Goal: Book appointment/travel/reservation

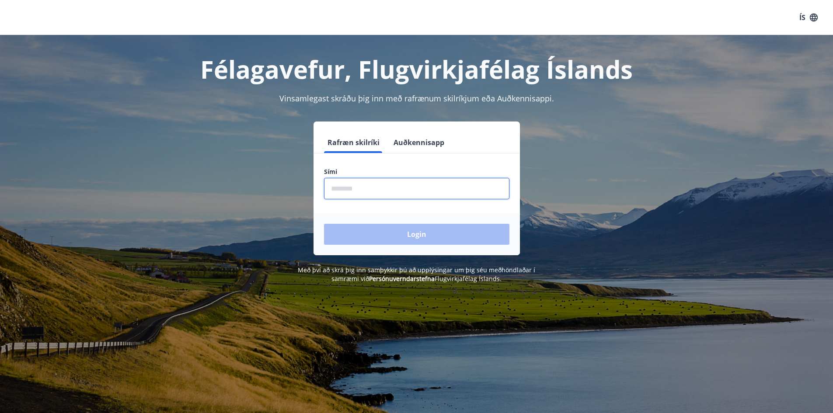
click at [380, 194] on input "phone" at bounding box center [416, 188] width 185 height 21
type input "********"
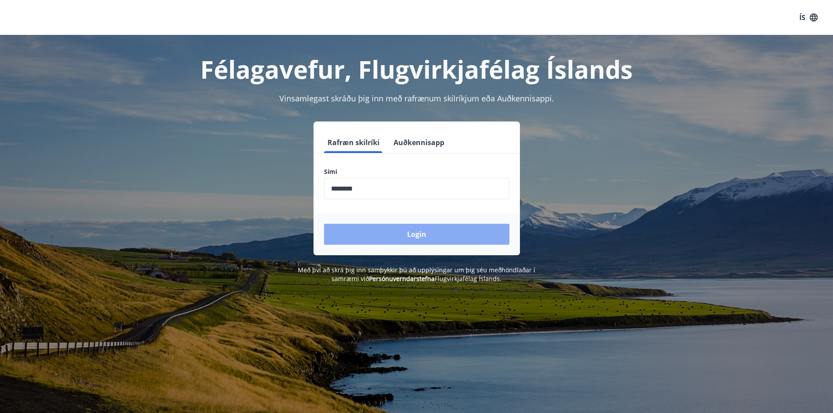
click at [398, 238] on button "Login" at bounding box center [416, 234] width 185 height 21
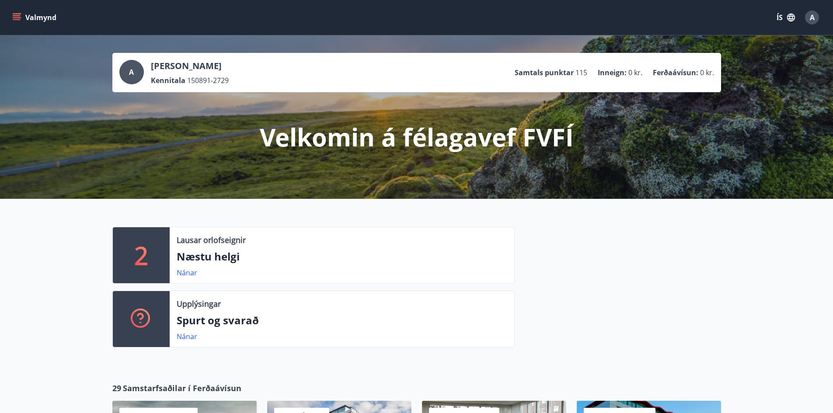
scroll to position [73, 0]
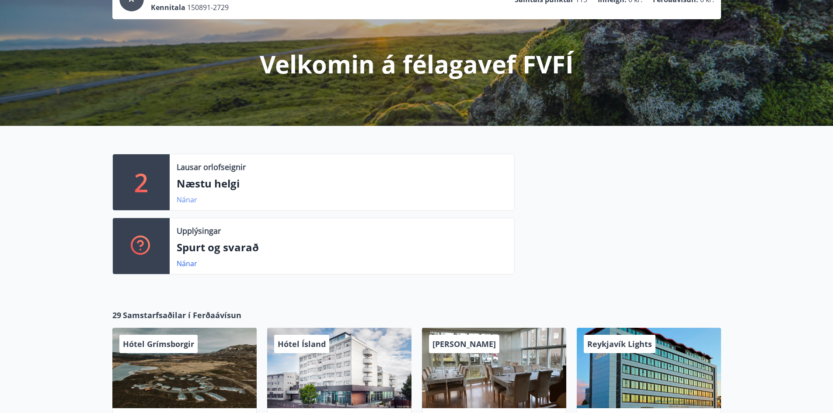
click at [186, 201] on link "Nánar" at bounding box center [187, 200] width 21 height 10
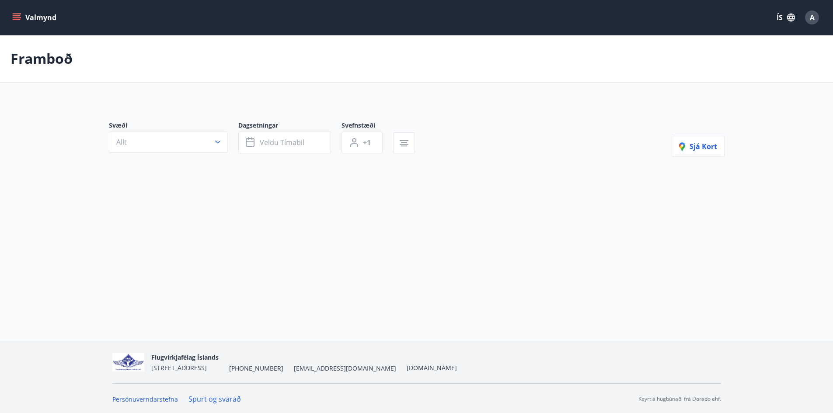
type input "*"
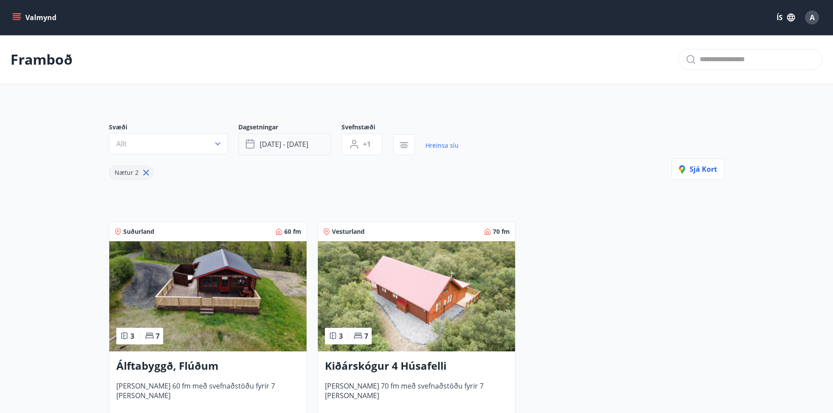
click at [300, 143] on span "ágú 29 - sep 01" at bounding box center [284, 145] width 49 height 10
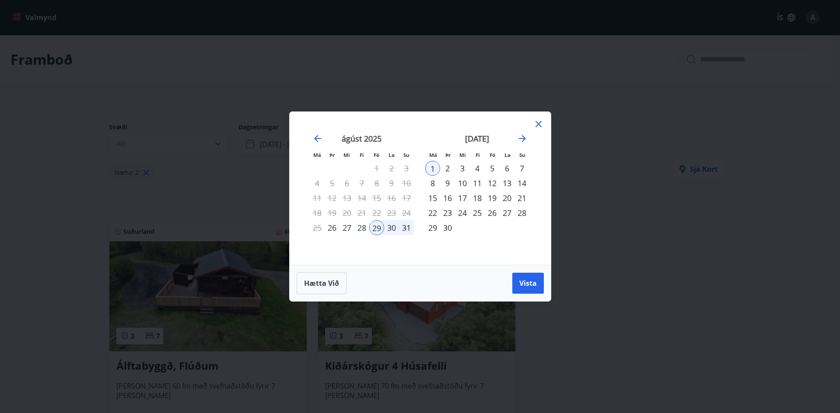
click at [475, 168] on div "4" at bounding box center [477, 168] width 15 height 15
click at [434, 185] on div "8" at bounding box center [432, 183] width 15 height 15
click at [542, 287] on button "Vista" at bounding box center [527, 283] width 31 height 21
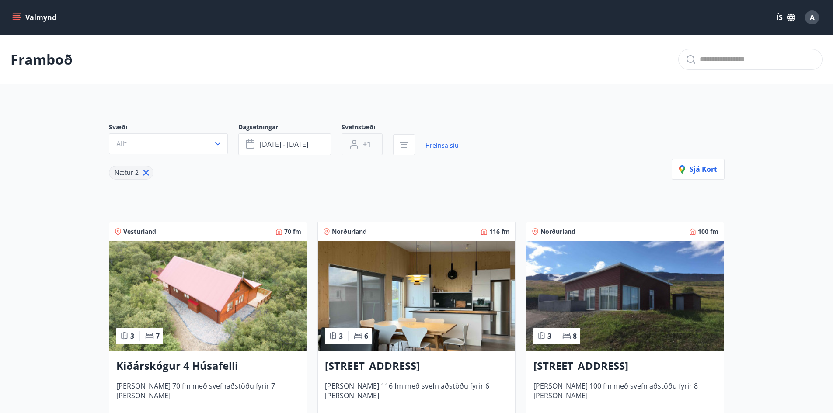
click at [359, 149] on icon "button" at bounding box center [354, 144] width 10 height 10
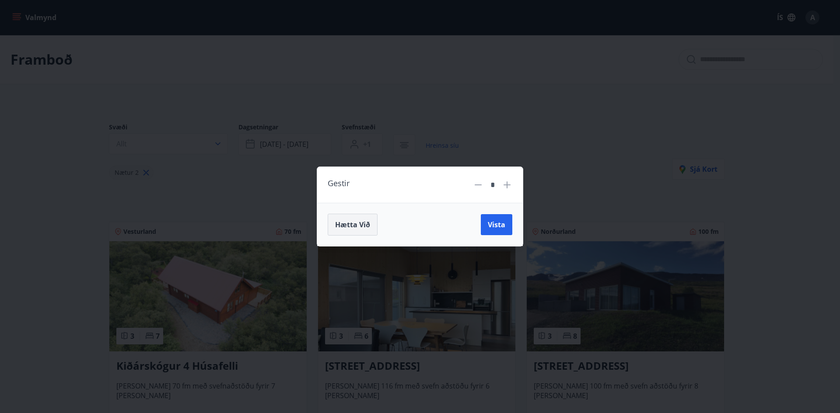
click at [358, 227] on span "Hætta við" at bounding box center [352, 225] width 35 height 10
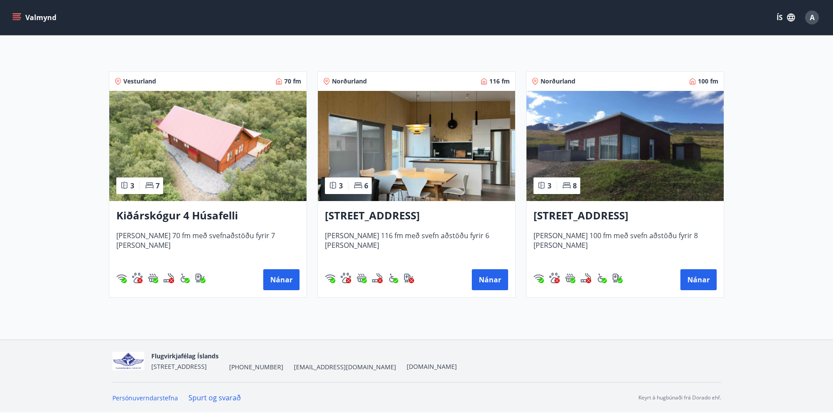
scroll to position [77, 0]
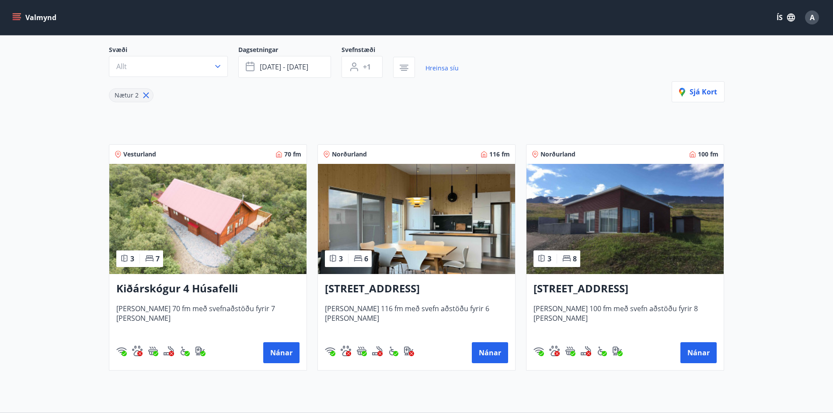
click at [217, 222] on img at bounding box center [207, 219] width 197 height 110
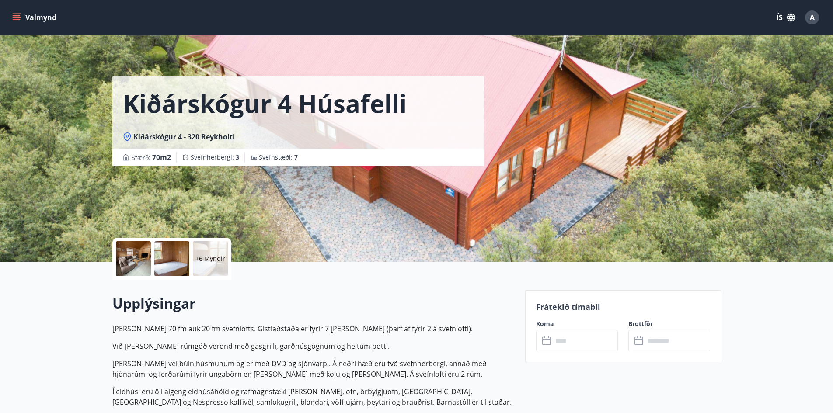
drag, startPoint x: 300, startPoint y: 267, endPoint x: 295, endPoint y: 264, distance: 5.9
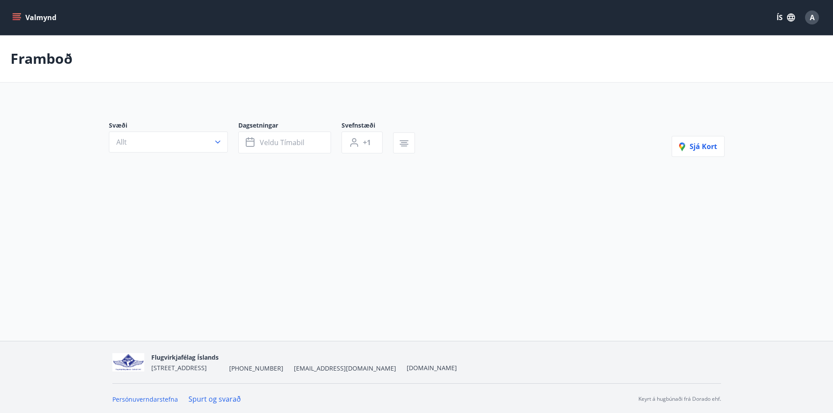
type input "*"
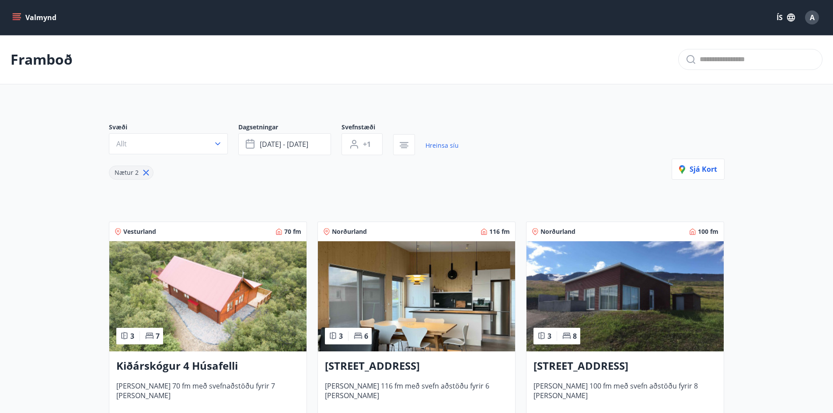
click at [208, 296] on img at bounding box center [207, 296] width 197 height 110
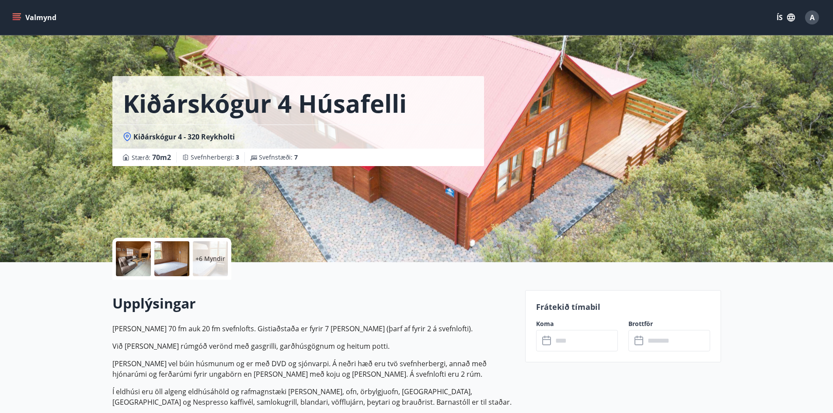
scroll to position [146, 0]
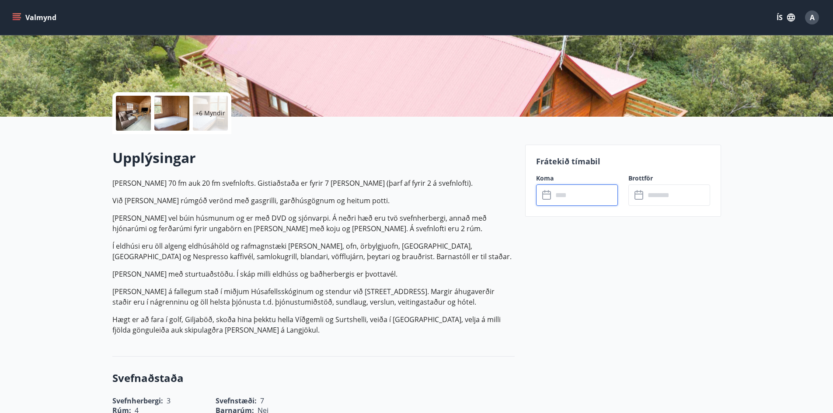
click at [591, 196] on input "text" at bounding box center [585, 195] width 65 height 21
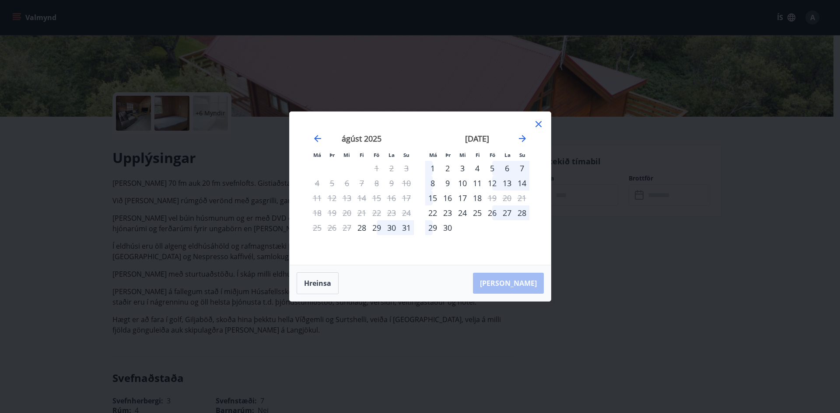
click at [480, 170] on div "4" at bounding box center [477, 168] width 15 height 15
click at [434, 183] on div "8" at bounding box center [432, 183] width 15 height 15
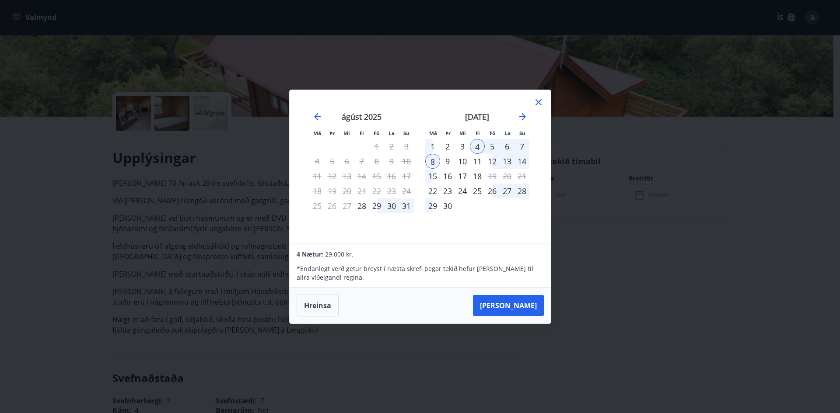
click at [443, 147] on div "2" at bounding box center [447, 146] width 15 height 15
click at [491, 147] on div "5" at bounding box center [492, 146] width 15 height 15
click at [479, 146] on div "4" at bounding box center [477, 146] width 15 height 15
click at [518, 147] on div "7" at bounding box center [521, 146] width 15 height 15
click at [538, 99] on icon at bounding box center [538, 102] width 10 height 10
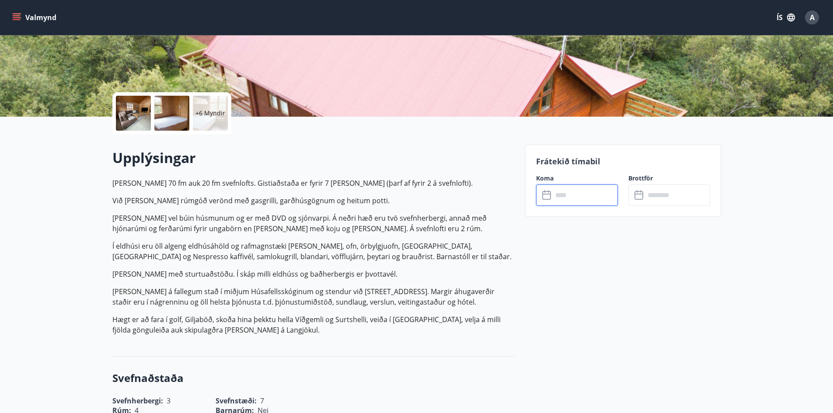
click at [565, 199] on input "text" at bounding box center [585, 195] width 65 height 21
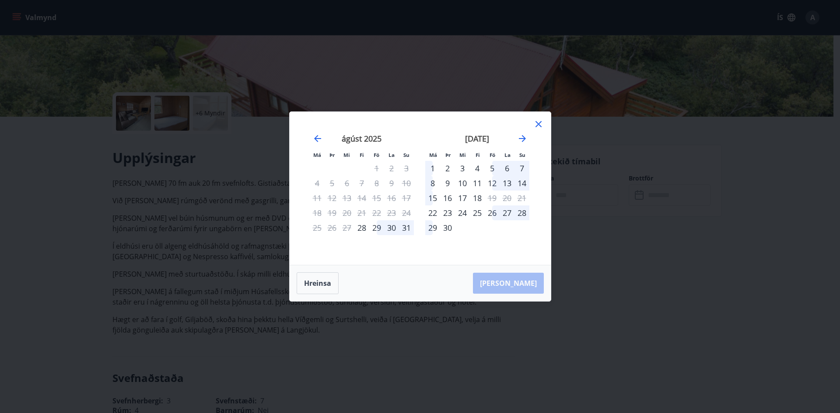
click at [495, 215] on div "26" at bounding box center [492, 213] width 15 height 15
click at [430, 232] on div "29" at bounding box center [432, 227] width 15 height 15
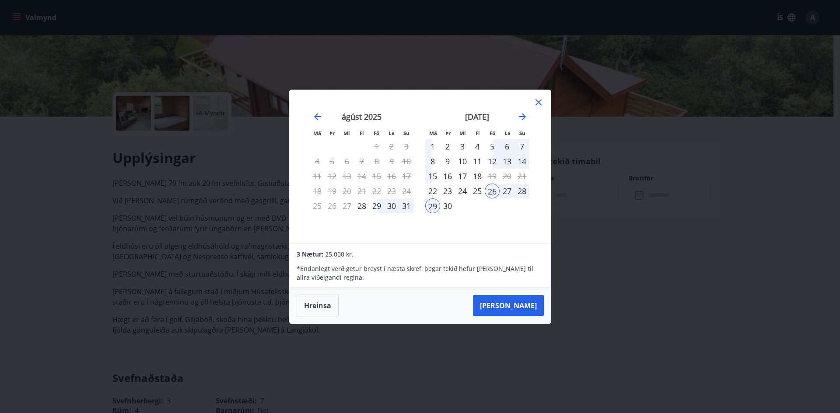
click at [539, 99] on icon at bounding box center [538, 102] width 10 height 10
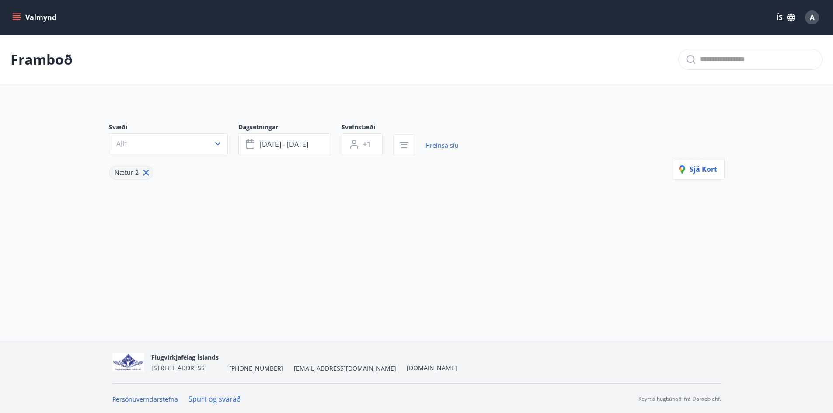
type input "*"
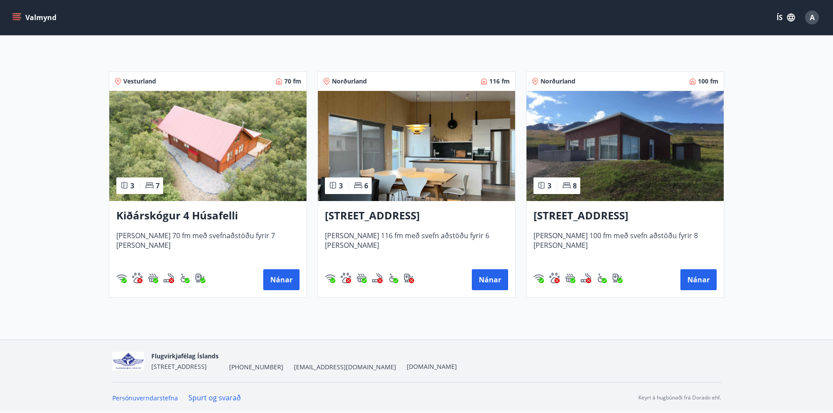
scroll to position [5, 0]
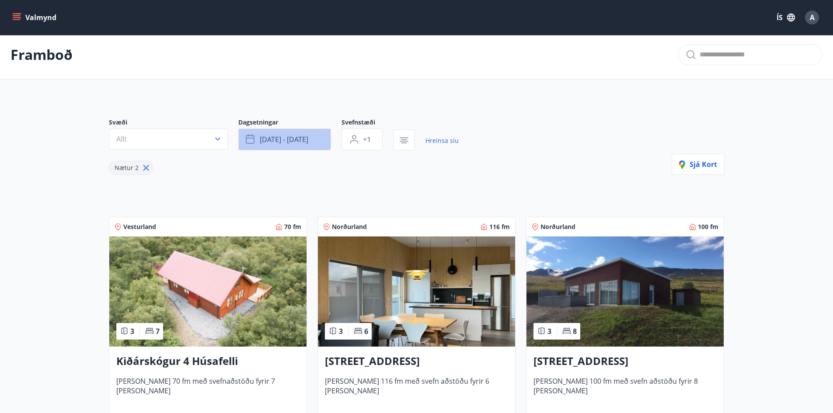
click at [294, 142] on span "sep 04 - sep 08" at bounding box center [284, 140] width 49 height 10
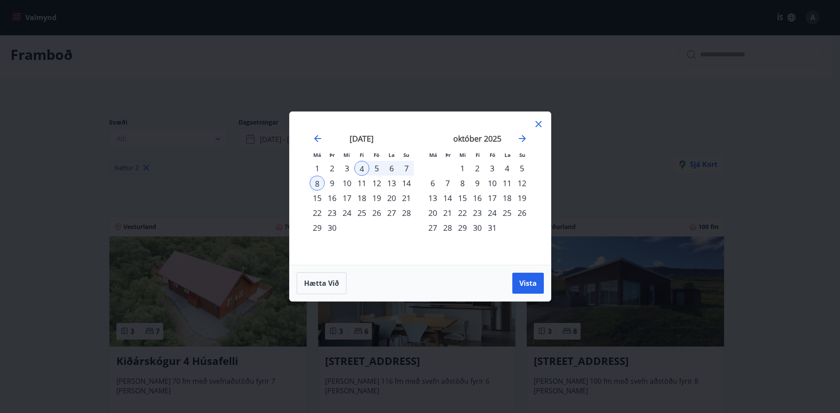
click at [536, 126] on icon at bounding box center [538, 124] width 10 height 10
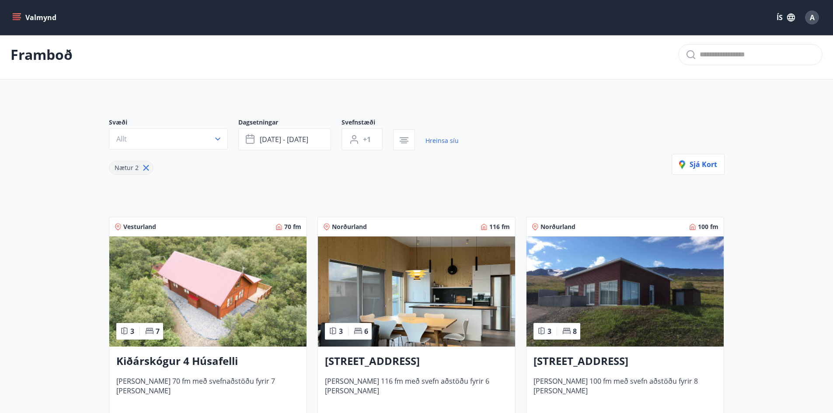
scroll to position [77, 0]
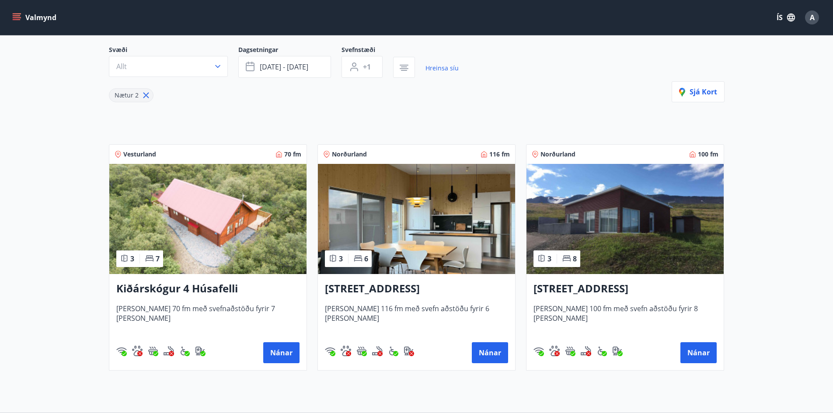
click at [816, 216] on main "Framboð Svæði Allt Dagsetningar sep 04 - sep 08 Svefnstæði +1 Hreinsa síu Nætur…" at bounding box center [416, 168] width 833 height 420
click at [275, 102] on div "Svæði Allt Dagsetningar sep 04 - sep 08 Svefnstæði +1 Hreinsa síu Nætur 2 Sjá k…" at bounding box center [417, 200] width 630 height 353
click at [287, 76] on button "sep 04 - sep 08" at bounding box center [284, 67] width 93 height 22
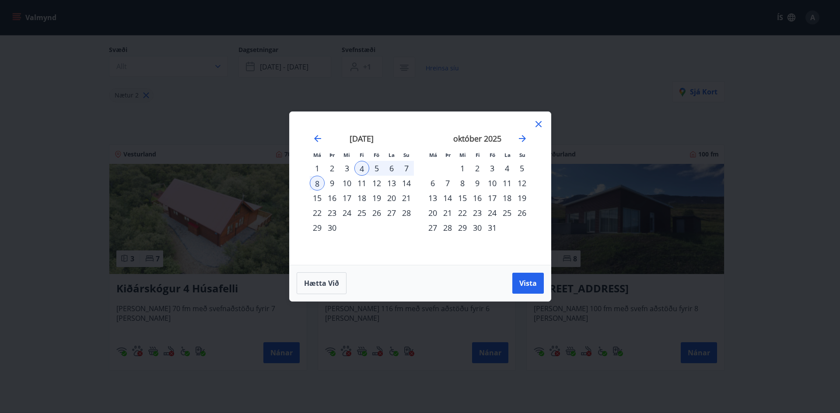
click at [537, 122] on icon at bounding box center [538, 124] width 10 height 10
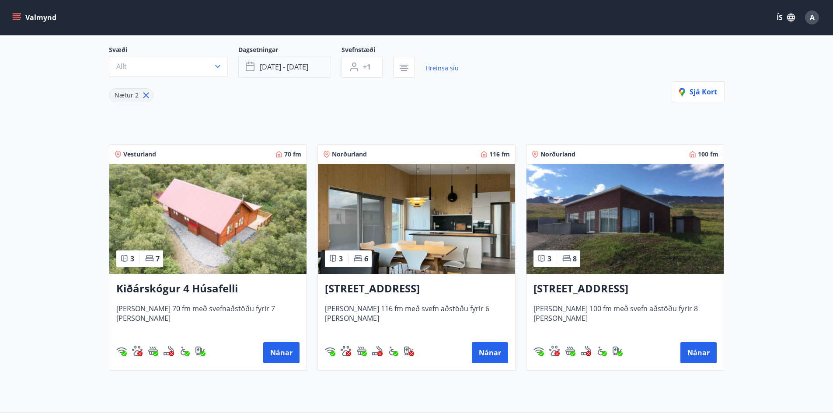
click at [298, 72] on button "sep 04 - sep 08" at bounding box center [284, 67] width 93 height 22
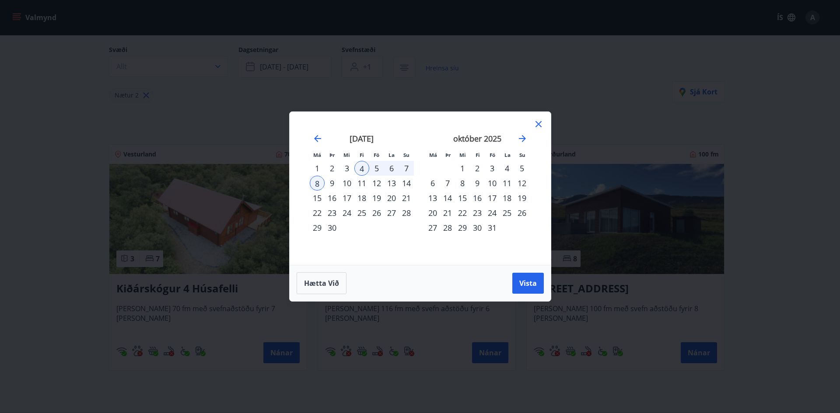
click at [317, 182] on div "8" at bounding box center [317, 183] width 15 height 15
click at [359, 169] on div "4" at bounding box center [361, 168] width 15 height 15
click at [349, 186] on div "10" at bounding box center [346, 183] width 15 height 15
click at [526, 287] on span "Vista" at bounding box center [527, 284] width 17 height 10
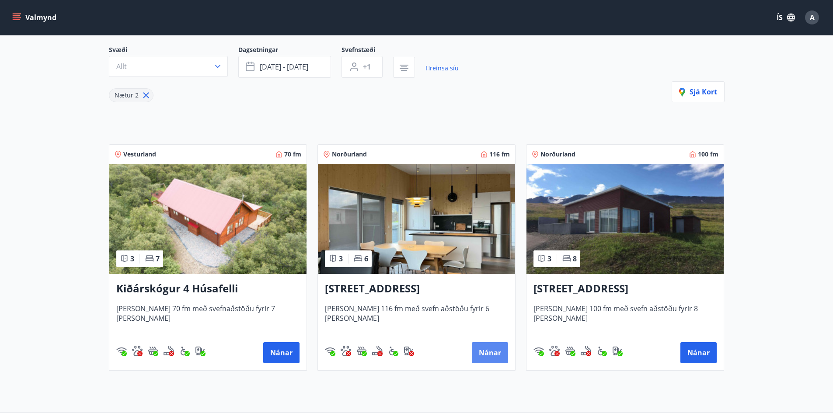
click at [492, 361] on button "Nánar" at bounding box center [490, 353] width 36 height 21
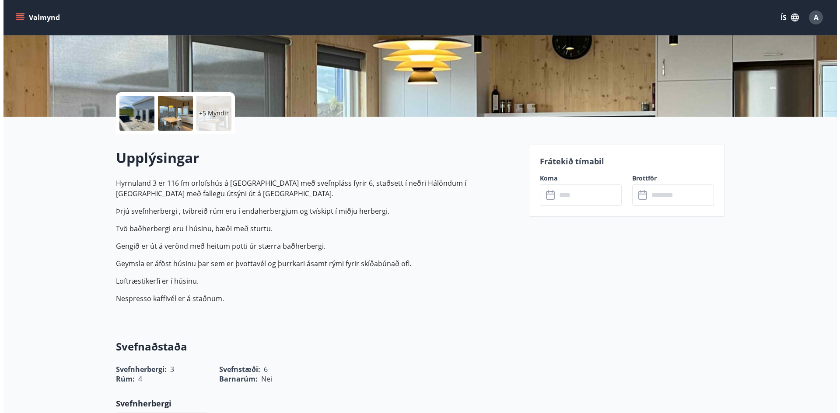
scroll to position [219, 0]
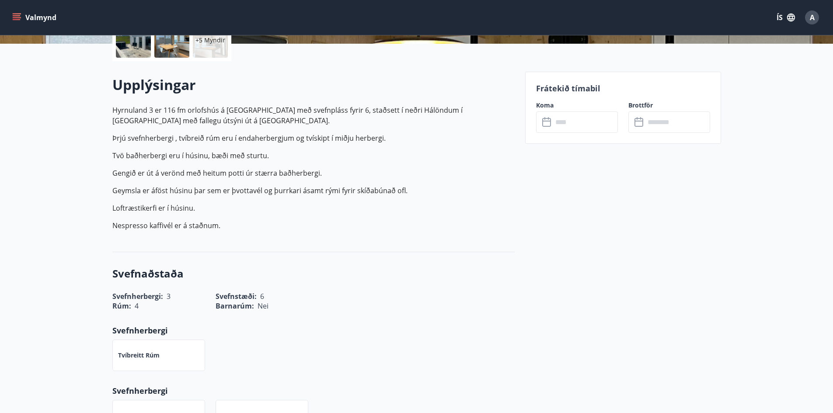
click at [590, 122] on input "text" at bounding box center [585, 122] width 65 height 21
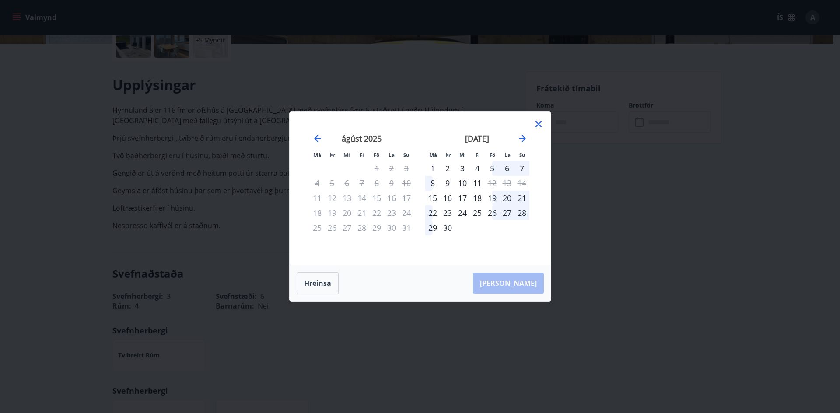
click at [475, 168] on div "4" at bounding box center [477, 168] width 15 height 15
click at [447, 185] on div "9" at bounding box center [447, 183] width 15 height 15
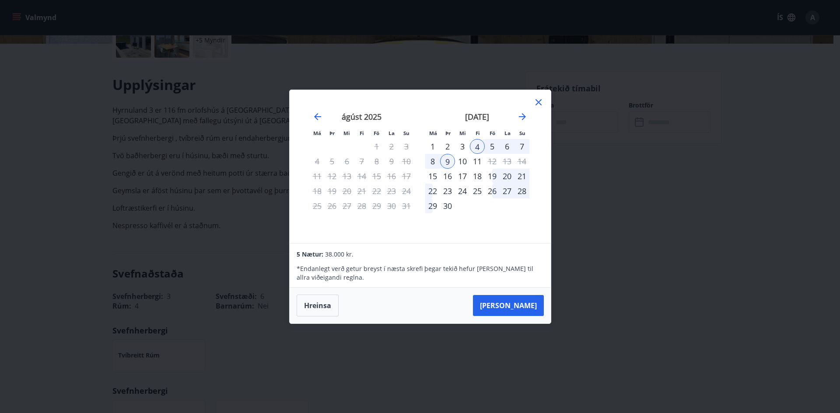
click at [435, 161] on div "8" at bounding box center [432, 161] width 15 height 15
click at [476, 142] on div "4" at bounding box center [477, 146] width 15 height 15
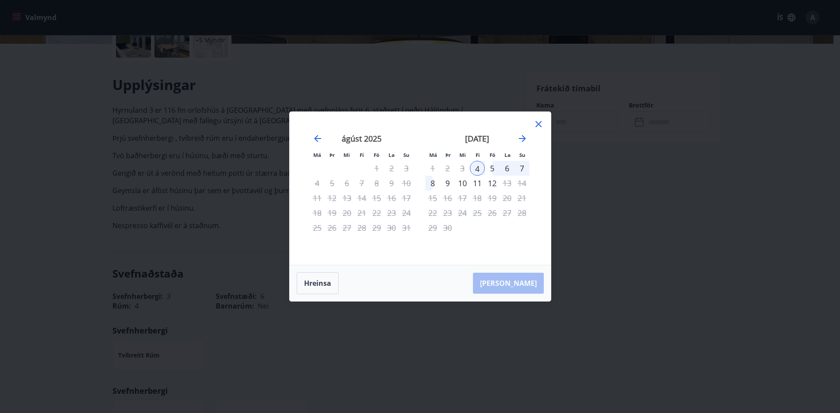
click at [523, 169] on div "7" at bounding box center [521, 168] width 15 height 15
